Goal: Task Accomplishment & Management: Complete application form

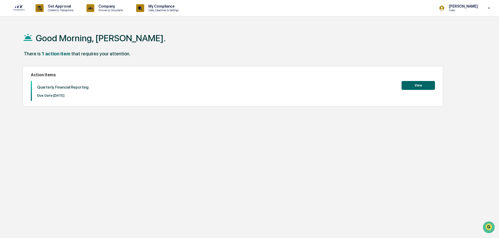
click at [409, 84] on button "View" at bounding box center [417, 85] width 33 height 9
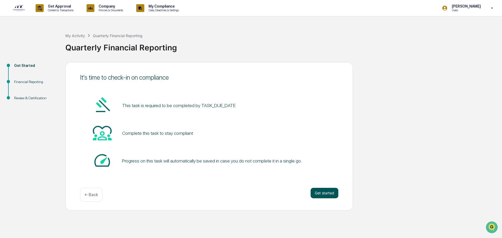
click at [328, 193] on button "Get started" at bounding box center [324, 193] width 28 height 10
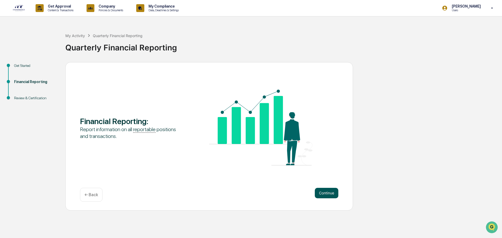
click at [329, 196] on button "Continue" at bounding box center [326, 193] width 24 height 10
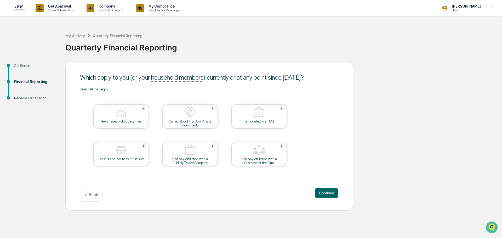
click at [120, 127] on div "Held/Traded Public Securities" at bounding box center [120, 116] width 55 height 24
click at [330, 190] on button "Continue" at bounding box center [326, 193] width 24 height 10
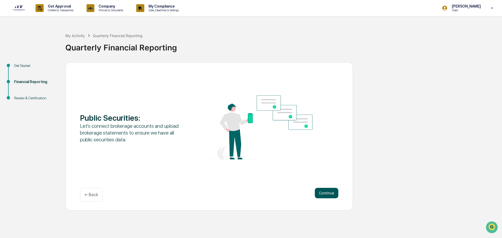
click at [326, 188] on button "Continue" at bounding box center [326, 193] width 24 height 10
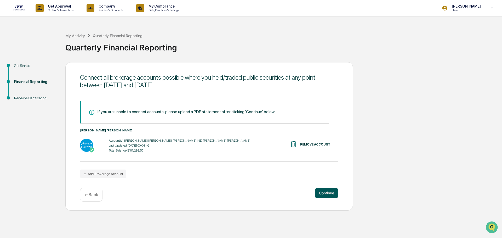
click at [325, 194] on button "Continue" at bounding box center [326, 193] width 24 height 10
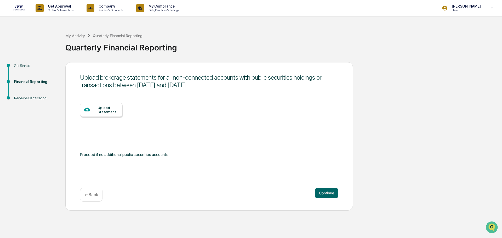
click at [87, 193] on p "← Back" at bounding box center [91, 194] width 14 height 5
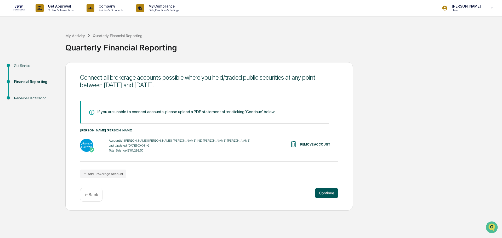
click at [329, 197] on button "Continue" at bounding box center [326, 193] width 24 height 10
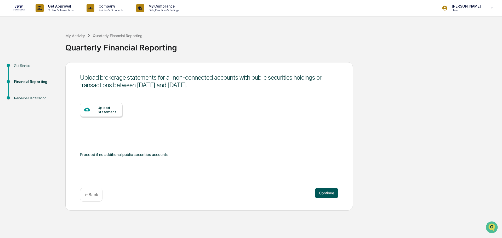
click at [331, 190] on button "Continue" at bounding box center [326, 193] width 24 height 10
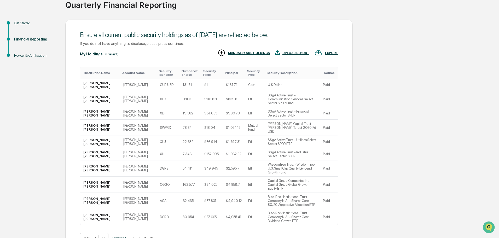
scroll to position [52, 0]
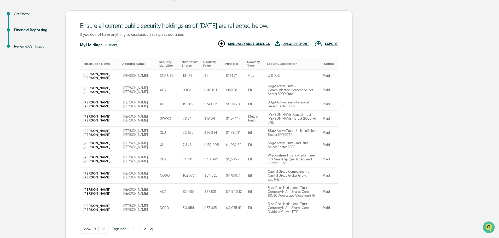
click at [148, 226] on button ">" at bounding box center [145, 228] width 5 height 4
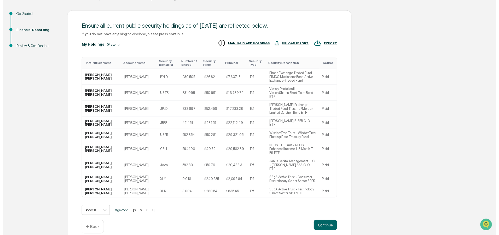
scroll to position [39, 0]
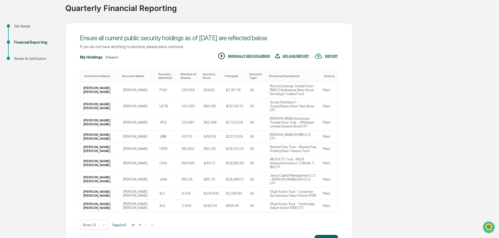
click at [141, 223] on button "<" at bounding box center [139, 225] width 5 height 4
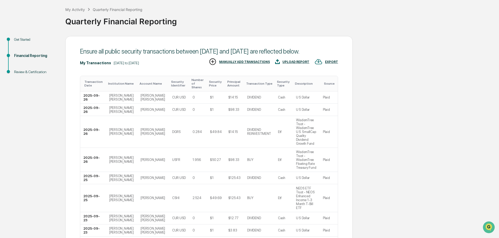
scroll to position [52, 0]
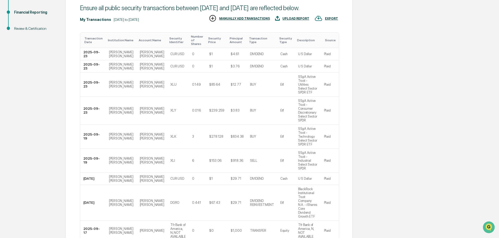
scroll to position [91, 0]
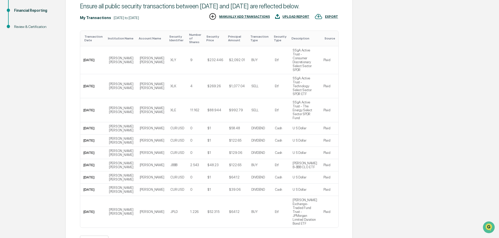
click at [148, 238] on button ">" at bounding box center [145, 240] width 5 height 4
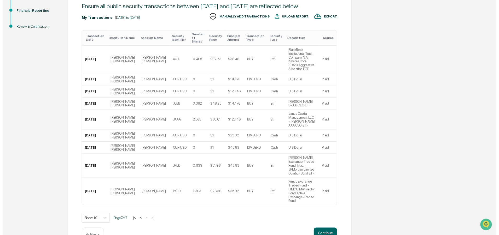
scroll to position [59, 0]
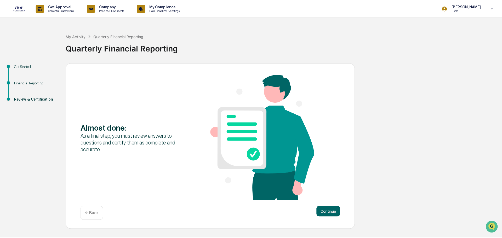
scroll to position [0, 0]
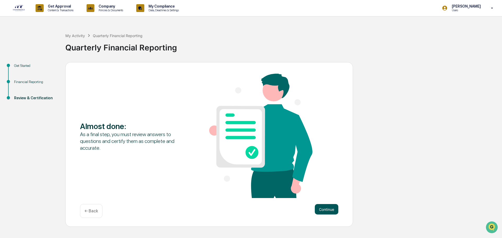
click at [330, 209] on button "Continue" at bounding box center [326, 209] width 24 height 10
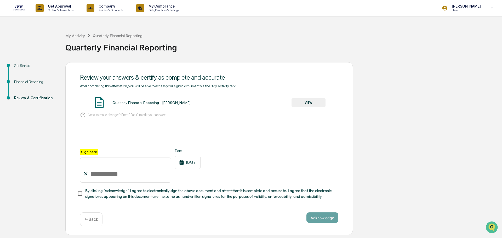
click at [316, 102] on button "VIEW" at bounding box center [308, 102] width 34 height 9
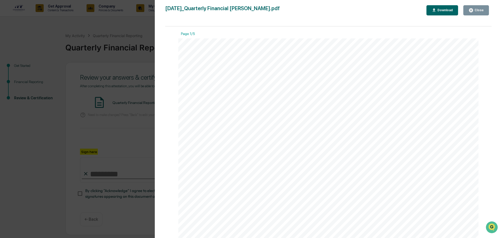
click at [483, 10] on div "Close" at bounding box center [478, 10] width 10 height 4
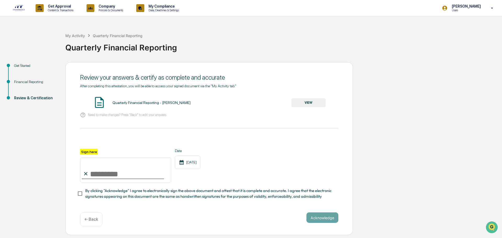
click at [105, 178] on input "Sign here" at bounding box center [125, 170] width 91 height 25
type input "**********"
click at [276, 155] on div "**********" at bounding box center [209, 166] width 258 height 34
click at [203, 197] on span "By clicking "Acknowledge" I agree to electronically sign the above document and…" at bounding box center [209, 194] width 249 height 12
click at [318, 217] on button "Acknowledge" at bounding box center [322, 217] width 32 height 10
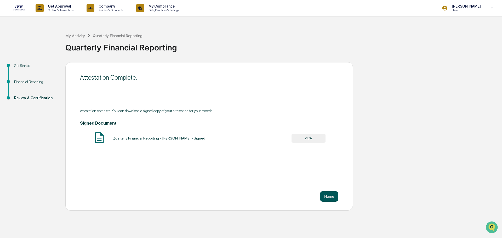
click at [327, 197] on button "Home" at bounding box center [329, 196] width 18 height 10
